Goal: Use online tool/utility: Utilize a website feature to perform a specific function

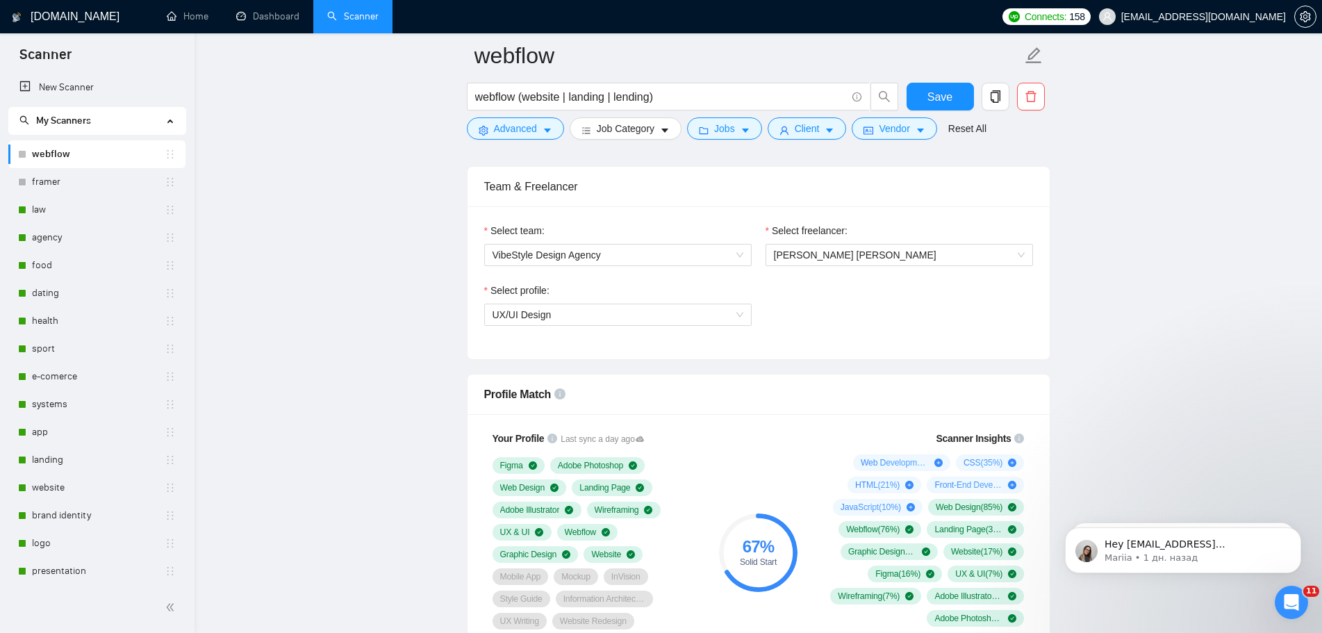
scroll to position [764, 0]
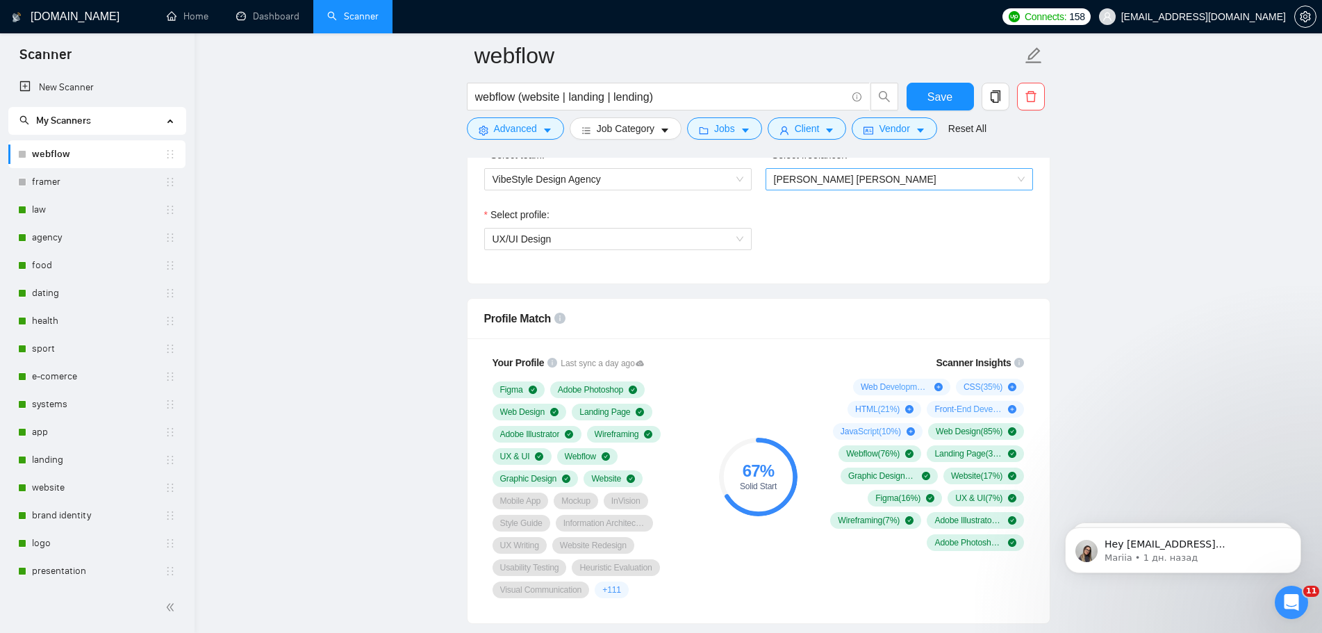
click at [875, 189] on div "[PERSON_NAME] [PERSON_NAME]" at bounding box center [900, 179] width 268 height 22
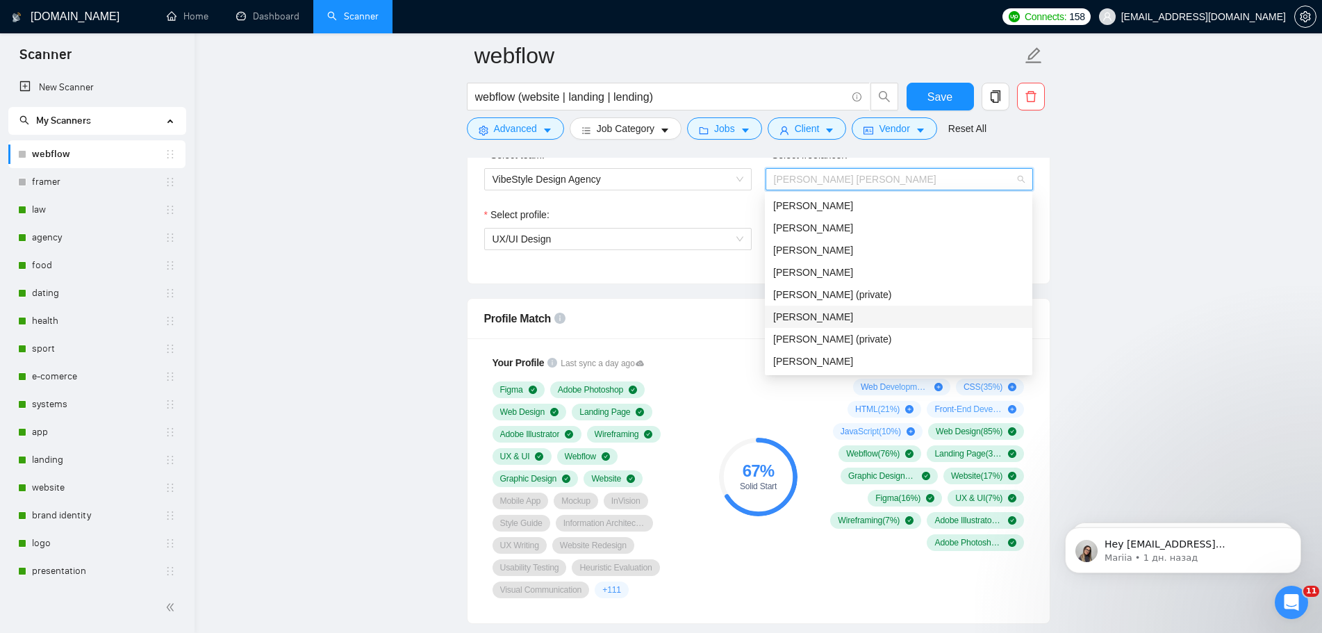
scroll to position [834, 0]
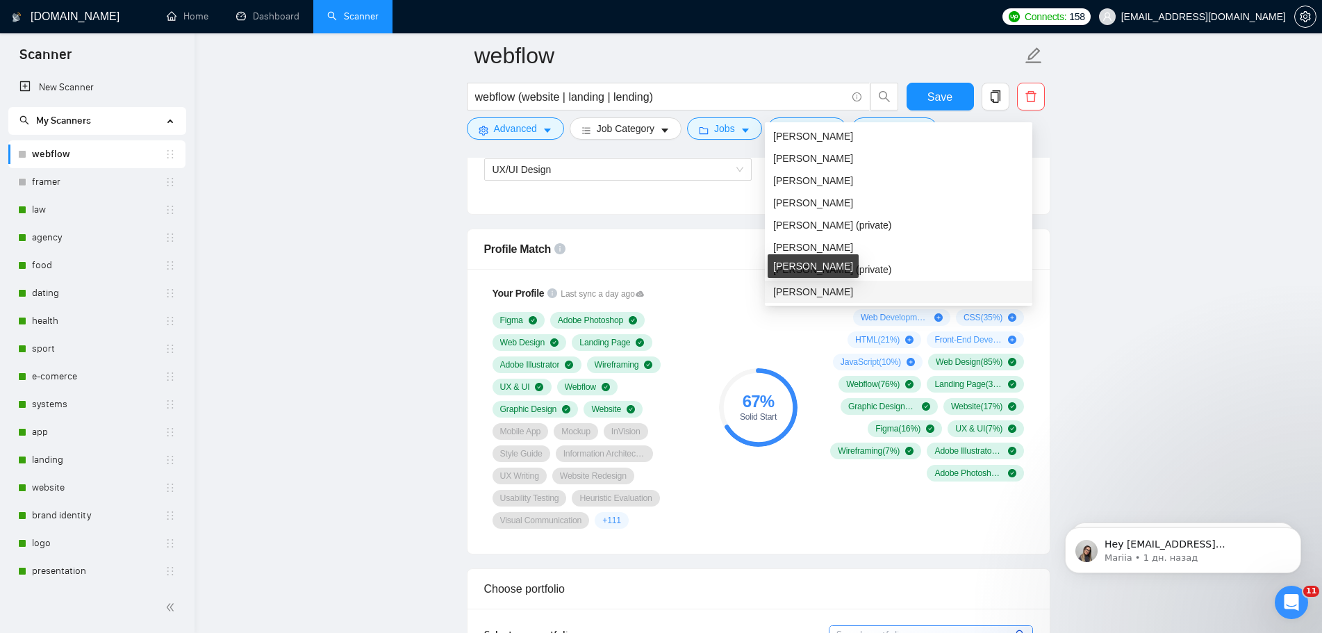
click at [795, 292] on span "[PERSON_NAME]" at bounding box center [813, 291] width 80 height 11
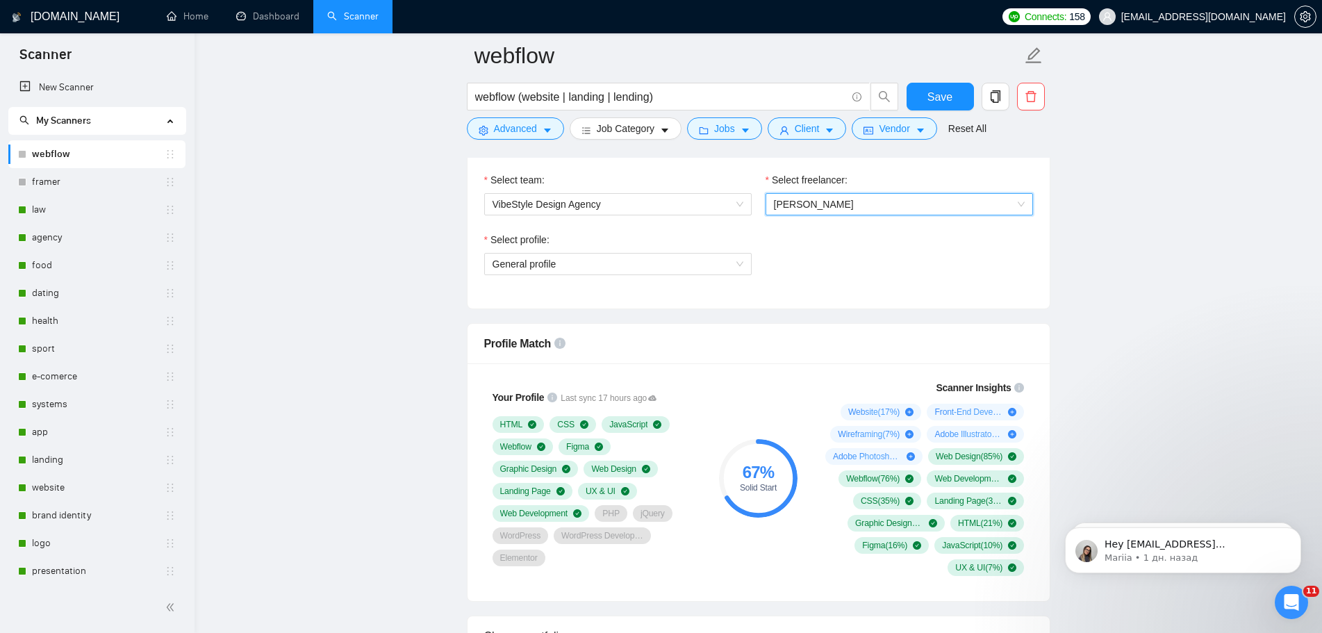
scroll to position [764, 0]
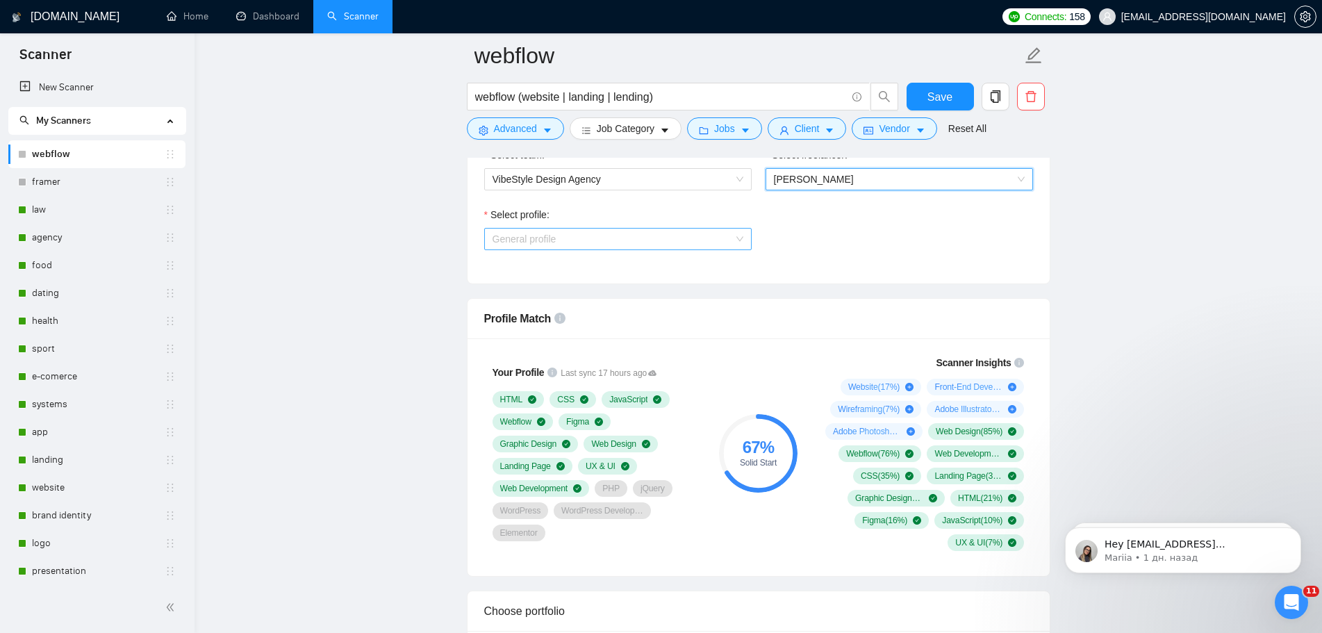
click at [703, 237] on span "General profile" at bounding box center [618, 239] width 251 height 21
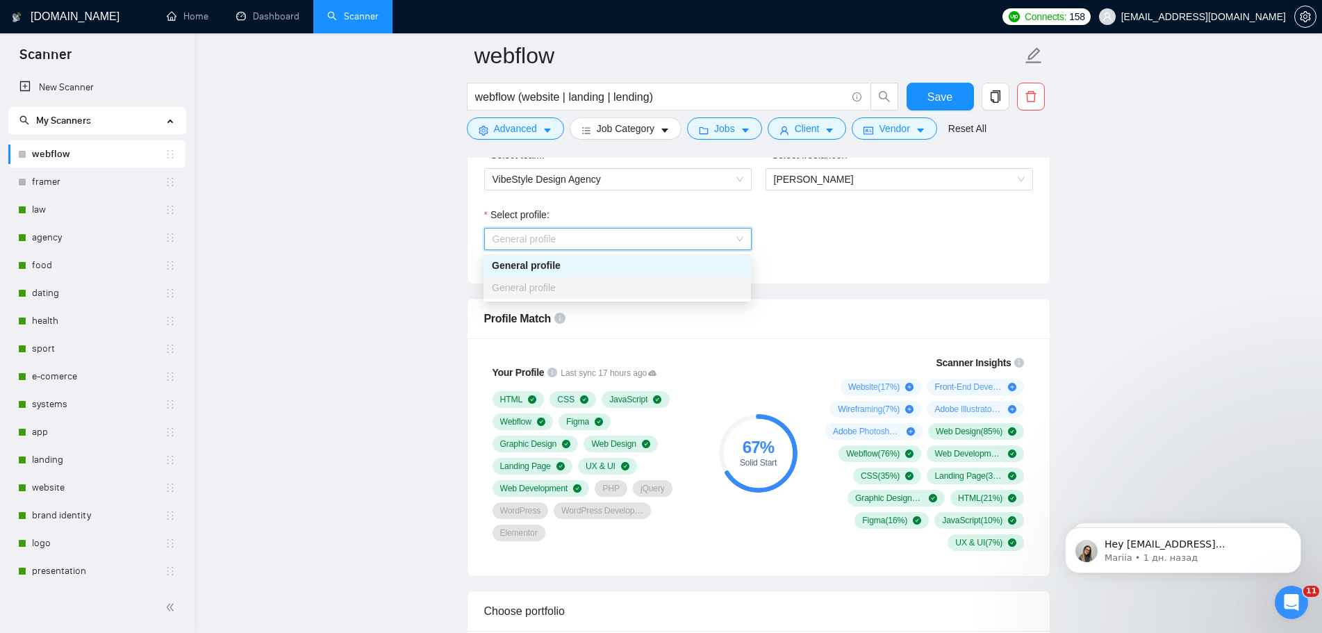
click at [647, 285] on div "General profile" at bounding box center [617, 287] width 251 height 15
click at [846, 325] on div "Profile Match" at bounding box center [758, 319] width 549 height 40
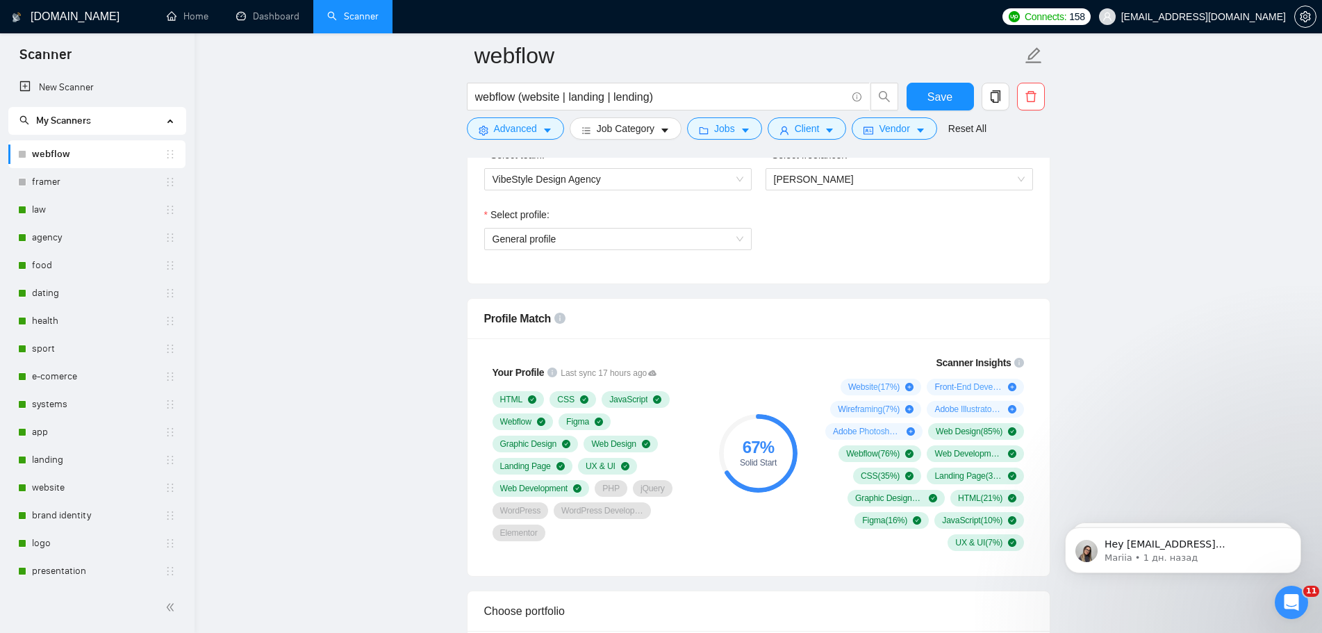
scroll to position [695, 0]
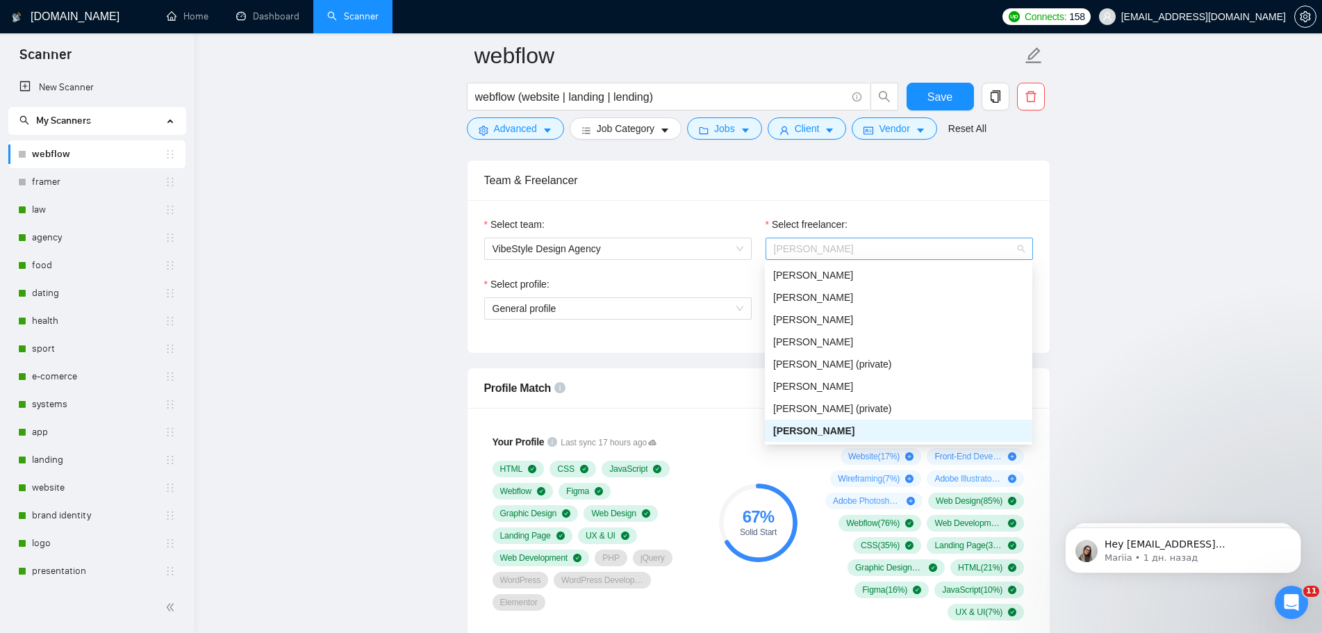
click at [864, 250] on span "[PERSON_NAME]" at bounding box center [899, 248] width 251 height 21
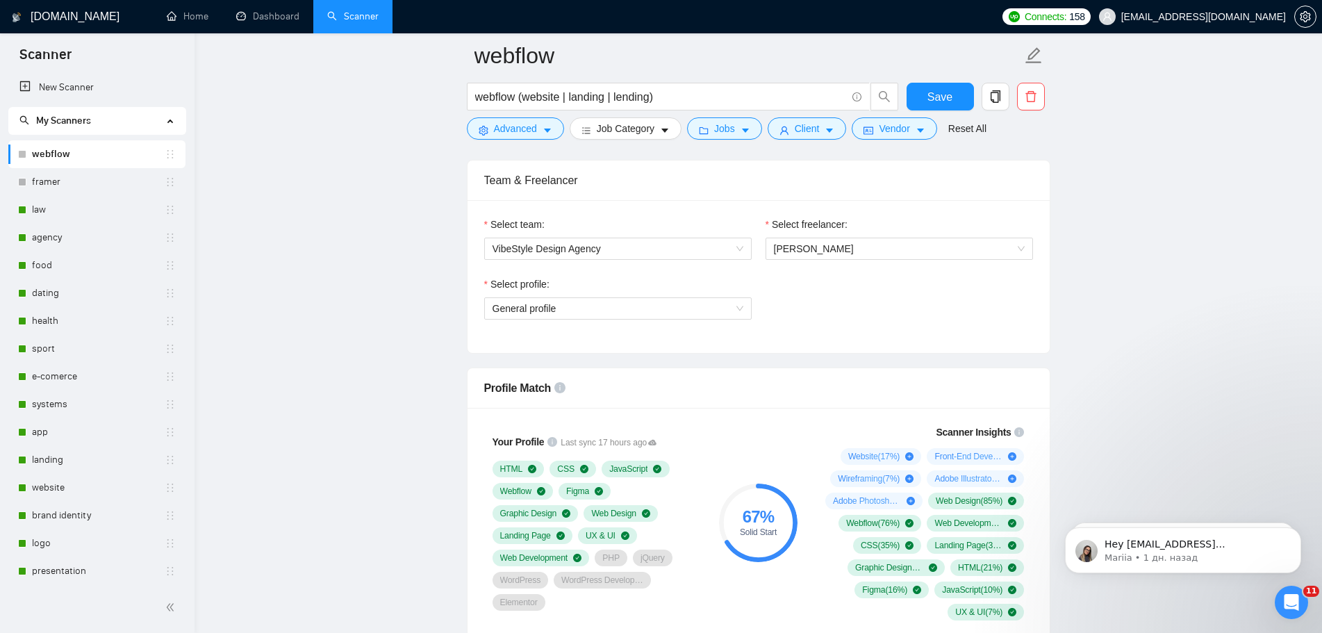
click at [1044, 317] on div "Select team: VibeStyle Design Agency Select freelancer: [PERSON_NAME] Select pr…" at bounding box center [759, 276] width 582 height 153
click at [934, 255] on span "[PERSON_NAME]" at bounding box center [899, 248] width 251 height 21
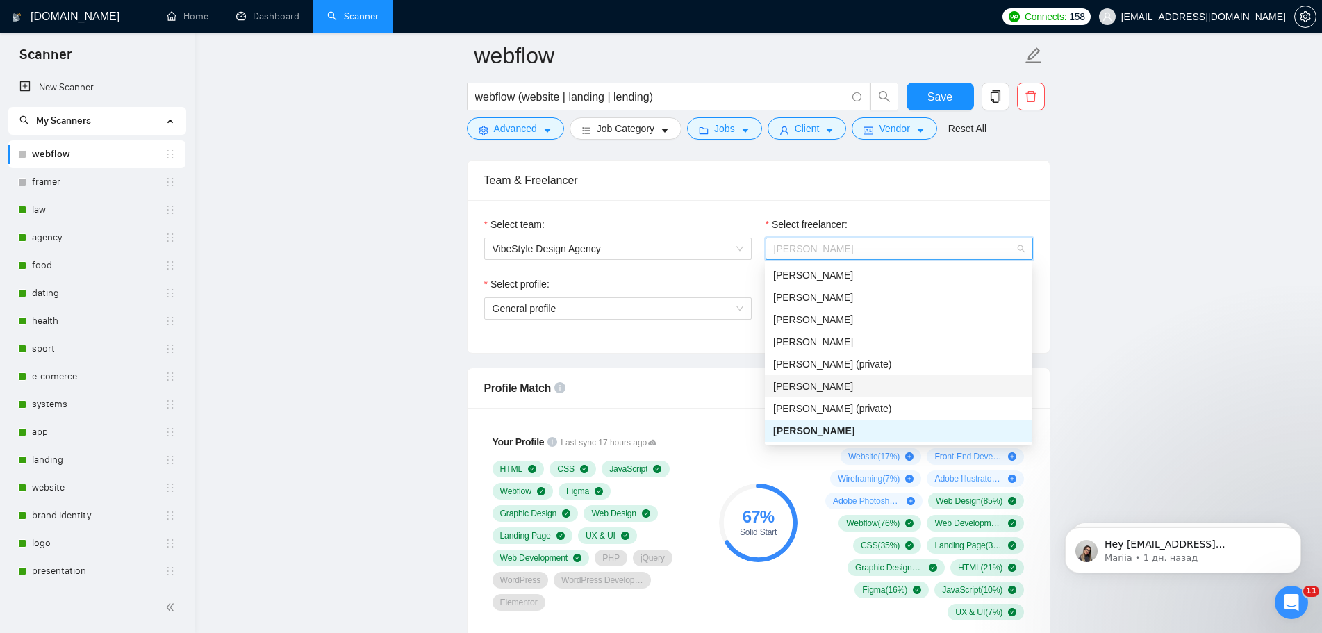
click at [894, 379] on div "[PERSON_NAME]" at bounding box center [898, 386] width 251 height 15
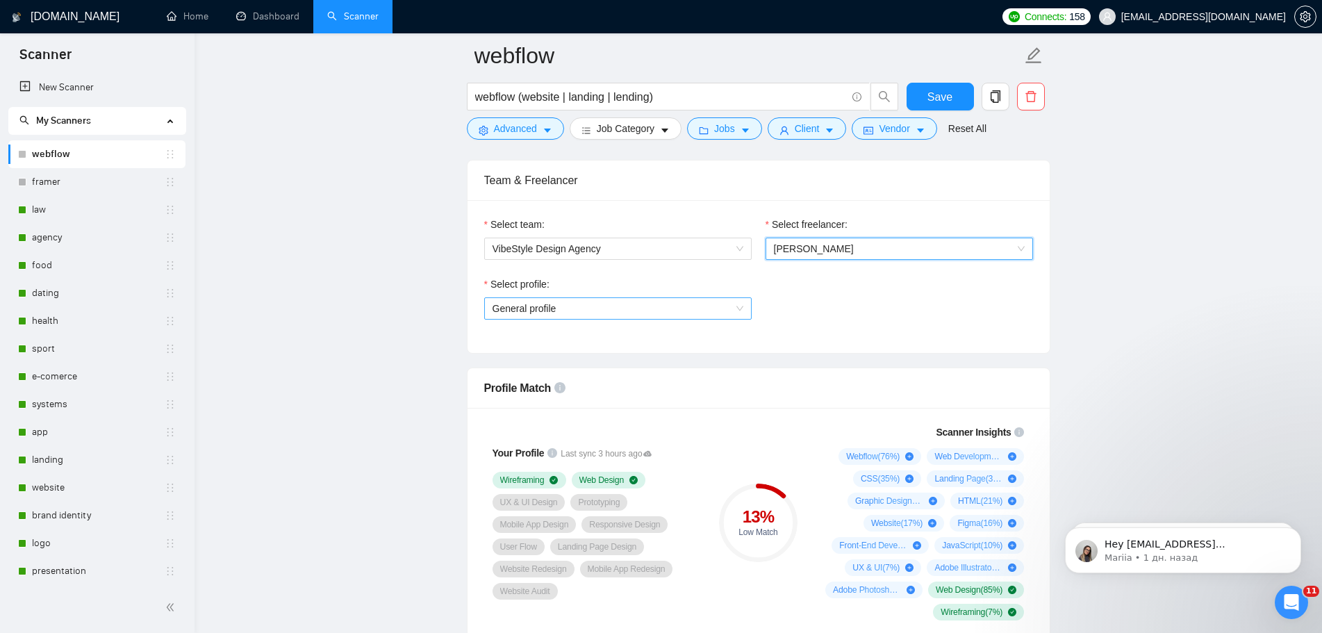
click at [725, 309] on span "General profile" at bounding box center [618, 308] width 251 height 21
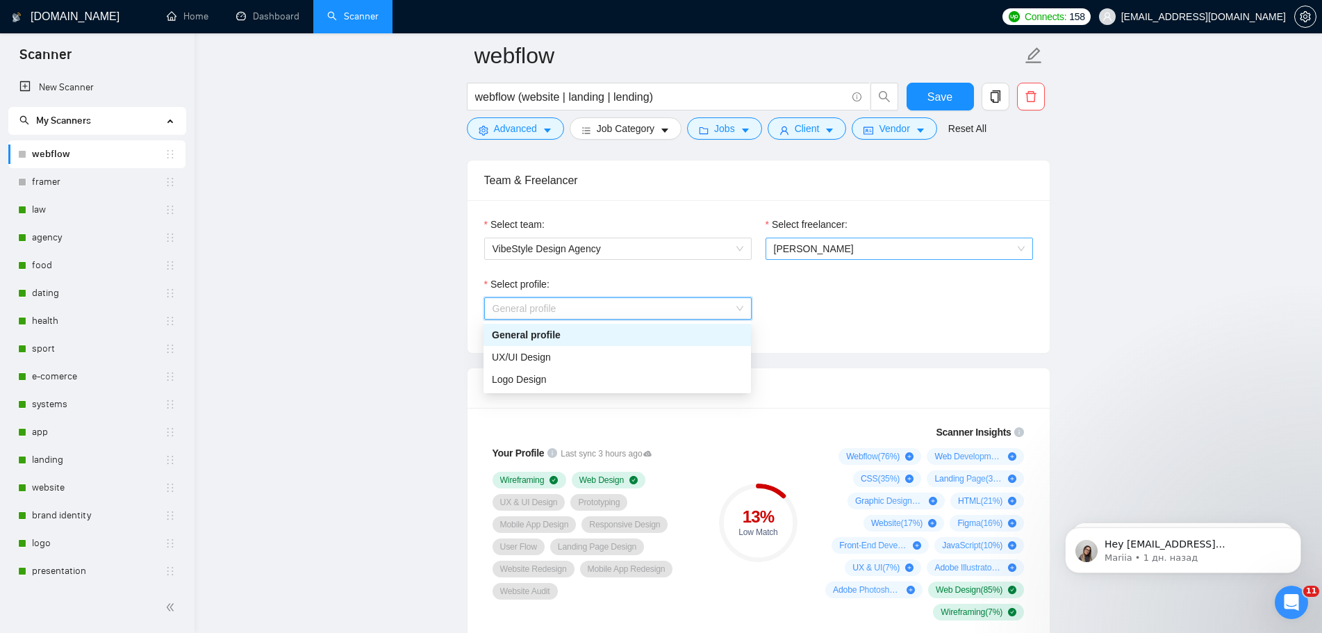
click at [925, 258] on span "[PERSON_NAME]" at bounding box center [899, 248] width 251 height 21
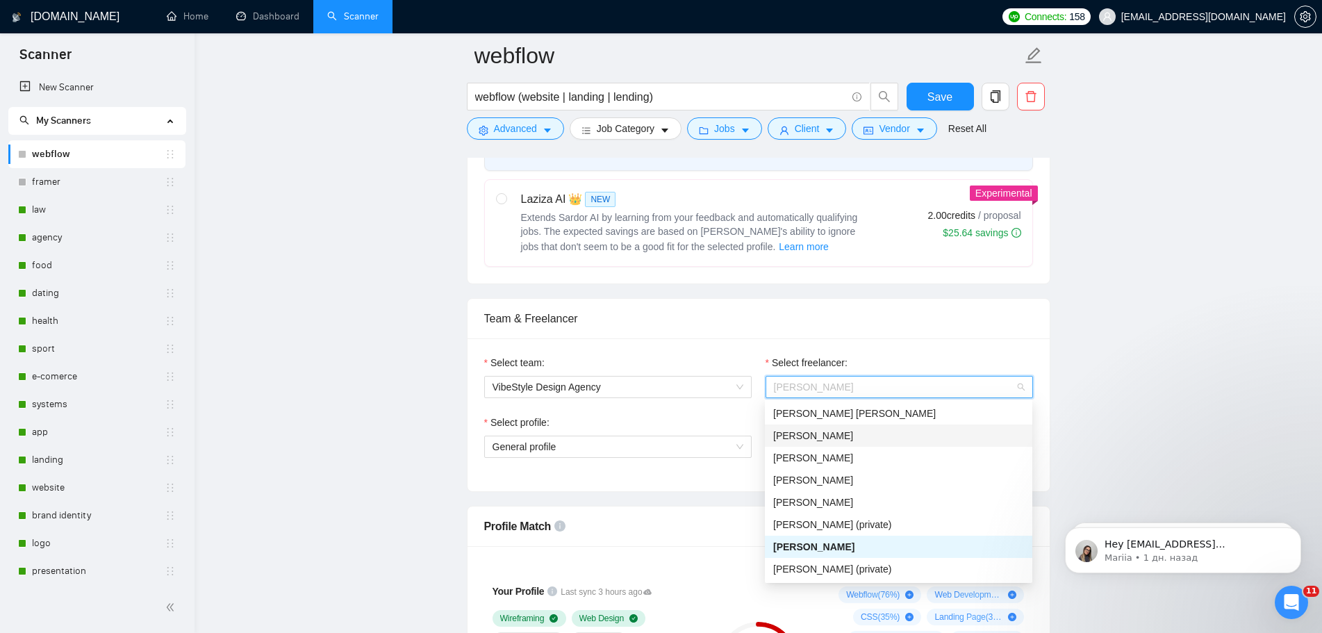
scroll to position [556, 0]
click at [846, 416] on span "[PERSON_NAME] [PERSON_NAME]" at bounding box center [854, 414] width 163 height 11
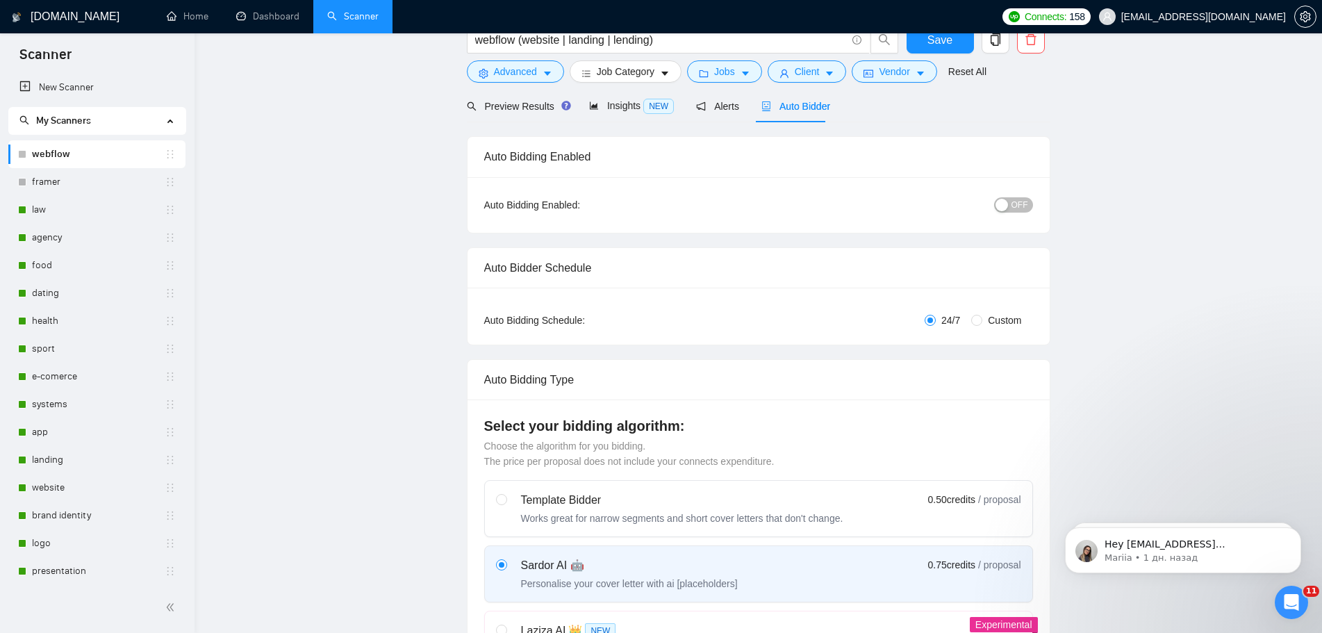
scroll to position [0, 0]
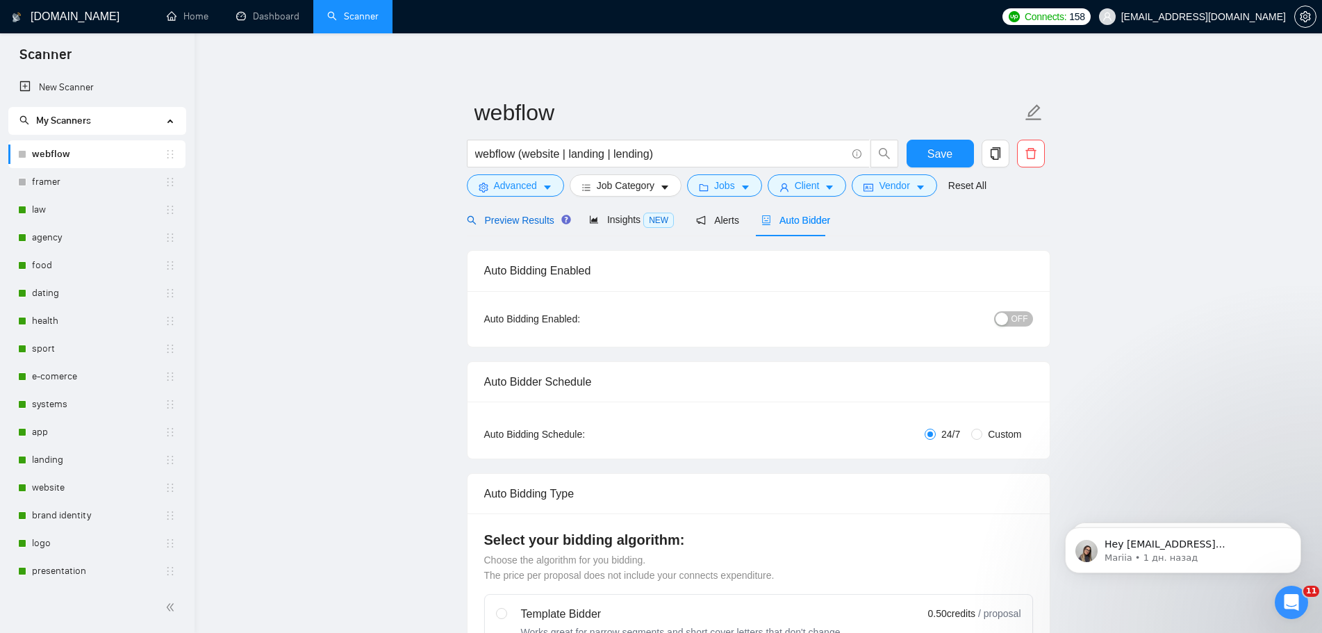
click at [524, 225] on span "Preview Results" at bounding box center [517, 220] width 100 height 11
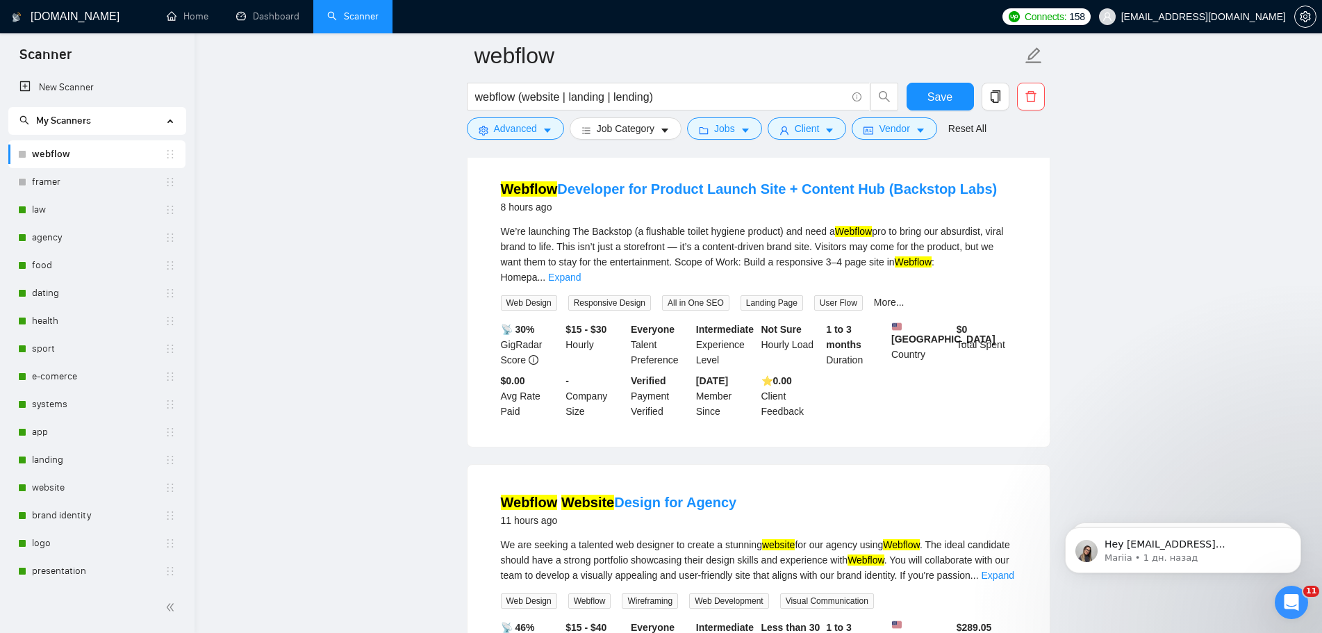
scroll to position [347, 0]
